Goal: Task Accomplishment & Management: Complete application form

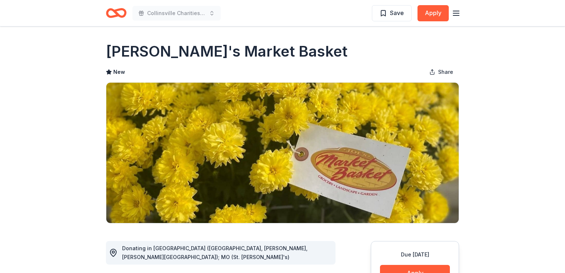
click at [124, 16] on icon "Home" at bounding box center [119, 12] width 11 height 7
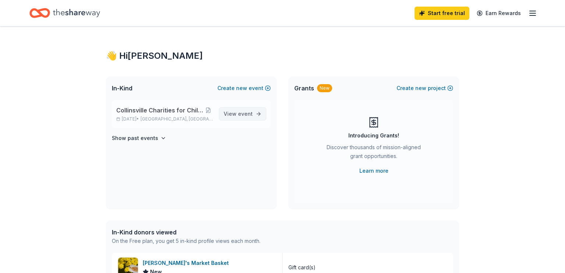
click at [250, 111] on span "event" at bounding box center [245, 114] width 15 height 6
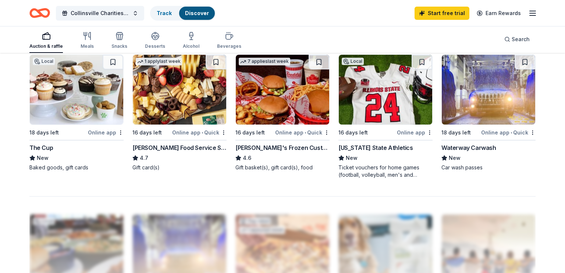
scroll to position [502, 0]
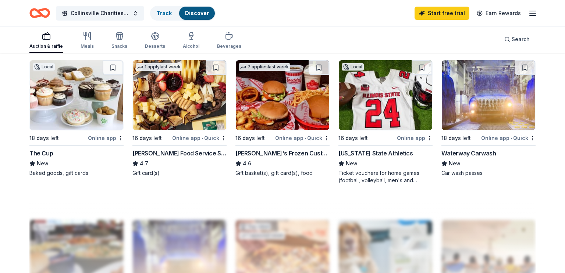
click at [499, 98] on img at bounding box center [488, 95] width 93 height 70
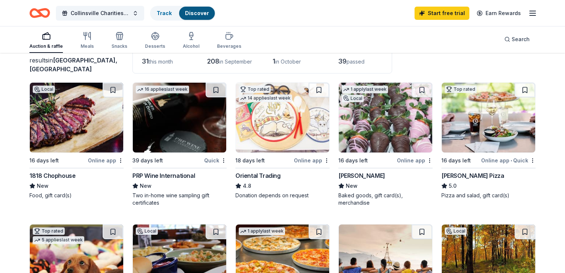
scroll to position [52, 0]
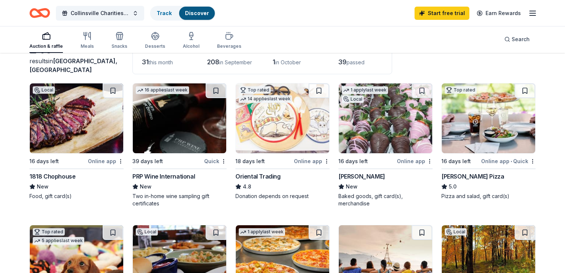
click at [410, 127] on img at bounding box center [385, 119] width 93 height 70
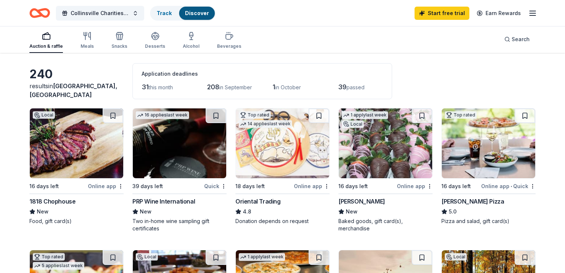
scroll to position [38, 0]
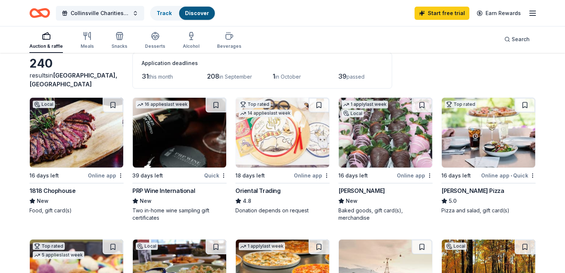
click at [289, 136] on img at bounding box center [282, 133] width 93 height 70
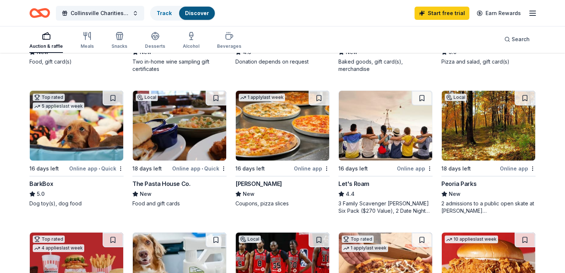
scroll to position [188, 0]
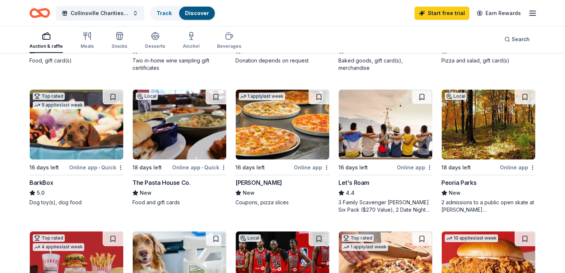
click at [206, 128] on img at bounding box center [179, 125] width 93 height 70
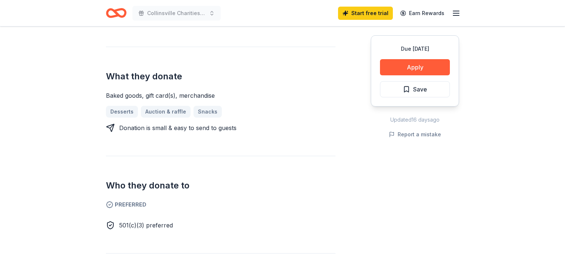
scroll to position [282, 0]
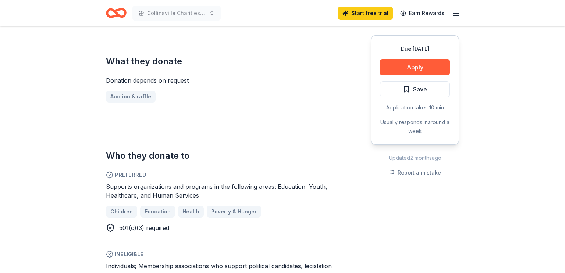
scroll to position [284, 0]
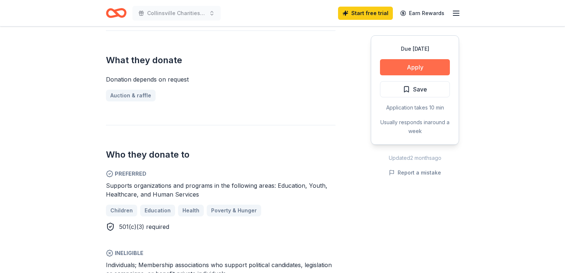
click at [404, 68] on button "Apply" at bounding box center [415, 67] width 70 height 16
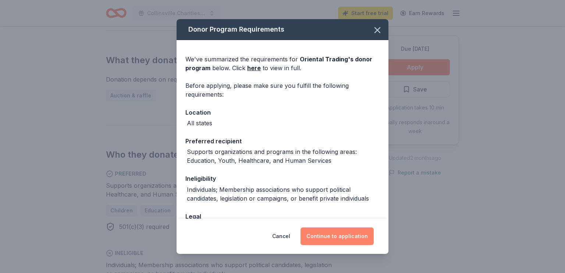
click at [338, 230] on button "Continue to application" at bounding box center [337, 237] width 73 height 18
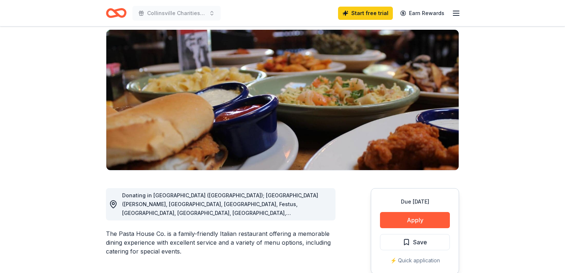
scroll to position [54, 0]
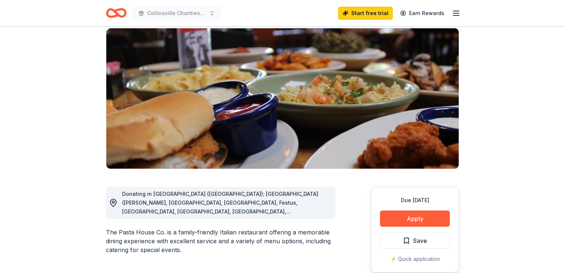
click at [438, 222] on button "Apply" at bounding box center [415, 219] width 70 height 16
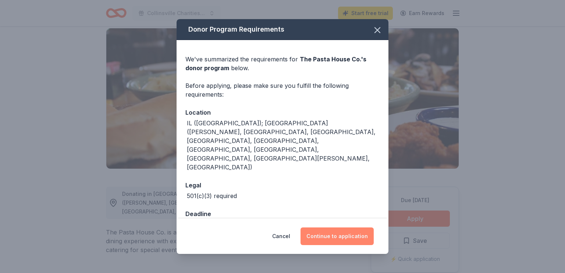
click at [336, 228] on button "Continue to application" at bounding box center [337, 237] width 73 height 18
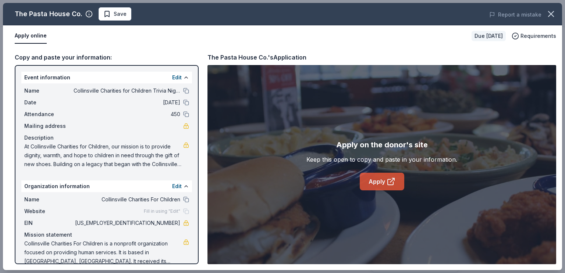
click at [380, 180] on link "Apply" at bounding box center [382, 182] width 45 height 18
